Goal: Find specific page/section: Find specific page/section

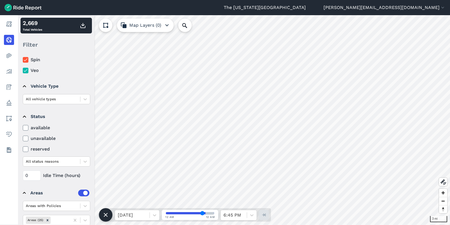
scroll to position [35, 0]
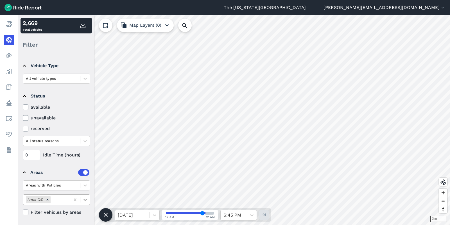
click at [84, 200] on icon at bounding box center [85, 200] width 6 height 6
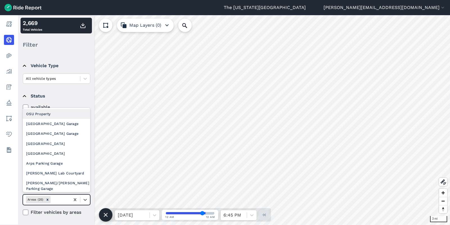
click at [54, 114] on div "OSU Property" at bounding box center [56, 114] width 67 height 10
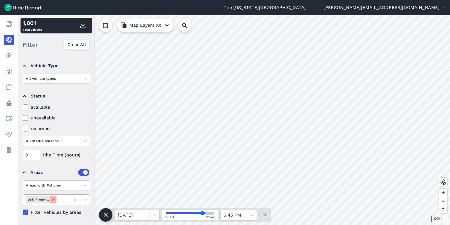
click at [53, 198] on icon "Remove OSU Property" at bounding box center [53, 200] width 4 height 4
click at [85, 199] on icon at bounding box center [85, 200] width 6 height 6
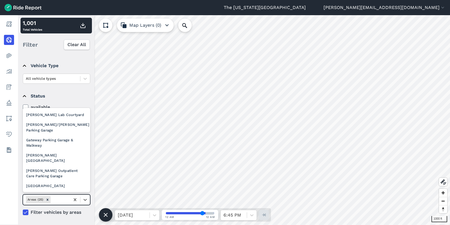
scroll to position [28, 0]
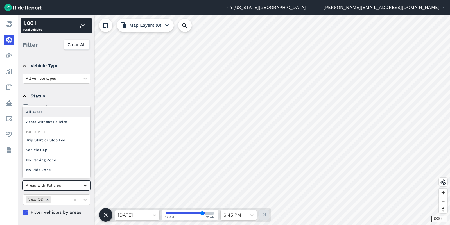
click at [84, 186] on icon at bounding box center [85, 186] width 6 height 6
click at [57, 114] on div "All Areas" at bounding box center [56, 112] width 67 height 10
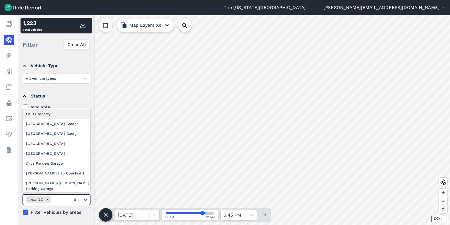
click at [83, 202] on icon at bounding box center [85, 200] width 6 height 6
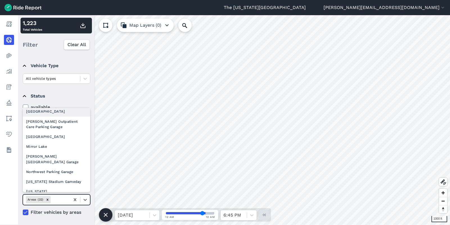
scroll to position [112, 0]
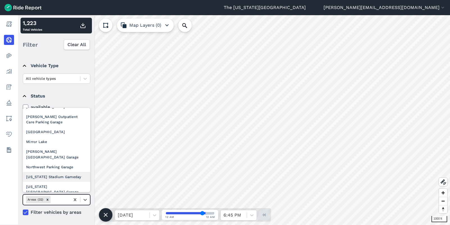
click at [56, 172] on div "[US_STATE] Stadium Gameday" at bounding box center [56, 177] width 67 height 10
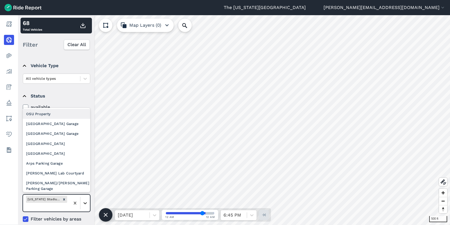
click at [84, 204] on icon at bounding box center [85, 203] width 6 height 6
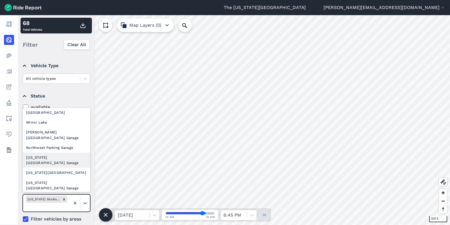
scroll to position [140, 0]
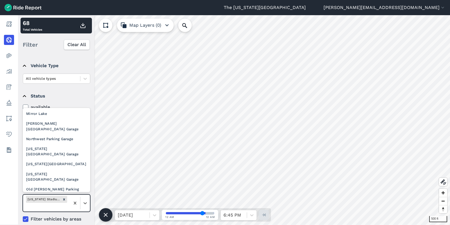
click at [53, 199] on div "Olentangy Trail | [GEOGRAPHIC_DATA] to [PERSON_NAME] Dr" at bounding box center [56, 209] width 67 height 21
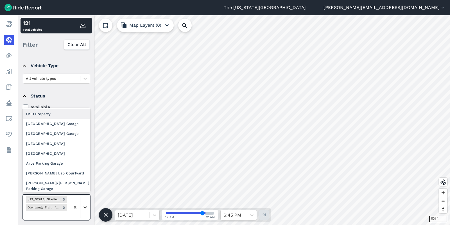
click at [86, 204] on div at bounding box center [85, 208] width 10 height 10
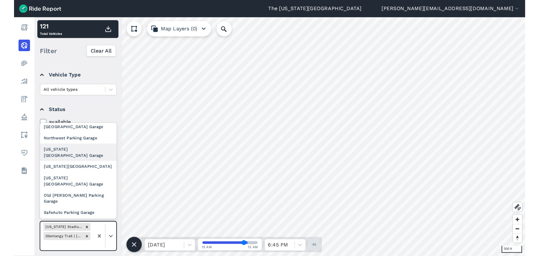
scroll to position [169, 0]
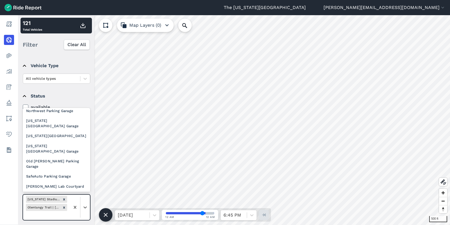
click at [51, 191] on div "[GEOGRAPHIC_DATA][PERSON_NAME] | Ice Rink | ROTC" at bounding box center [56, 201] width 67 height 21
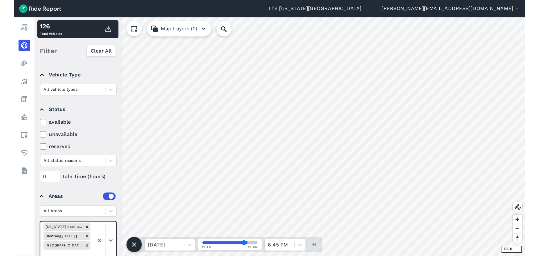
scroll to position [28, 0]
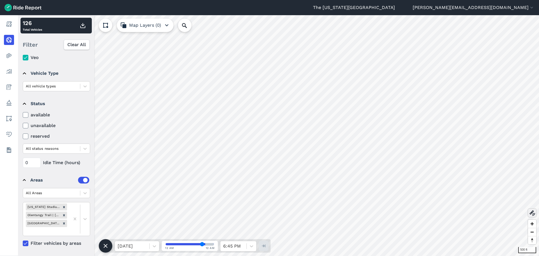
click at [449, 212] on icon at bounding box center [532, 213] width 7 height 7
click at [449, 211] on icon at bounding box center [532, 213] width 7 height 7
